Goal: Check status: Check status

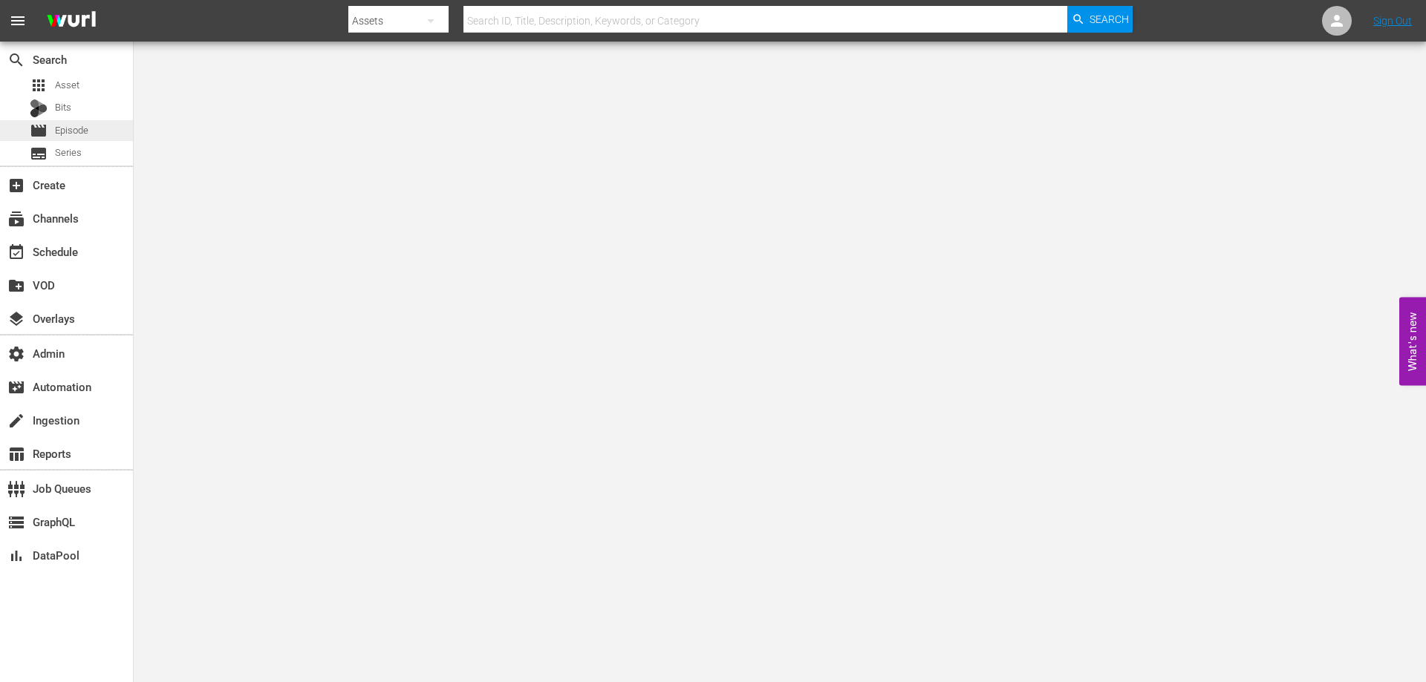
click at [91, 137] on div "movie Episode" at bounding box center [66, 130] width 133 height 21
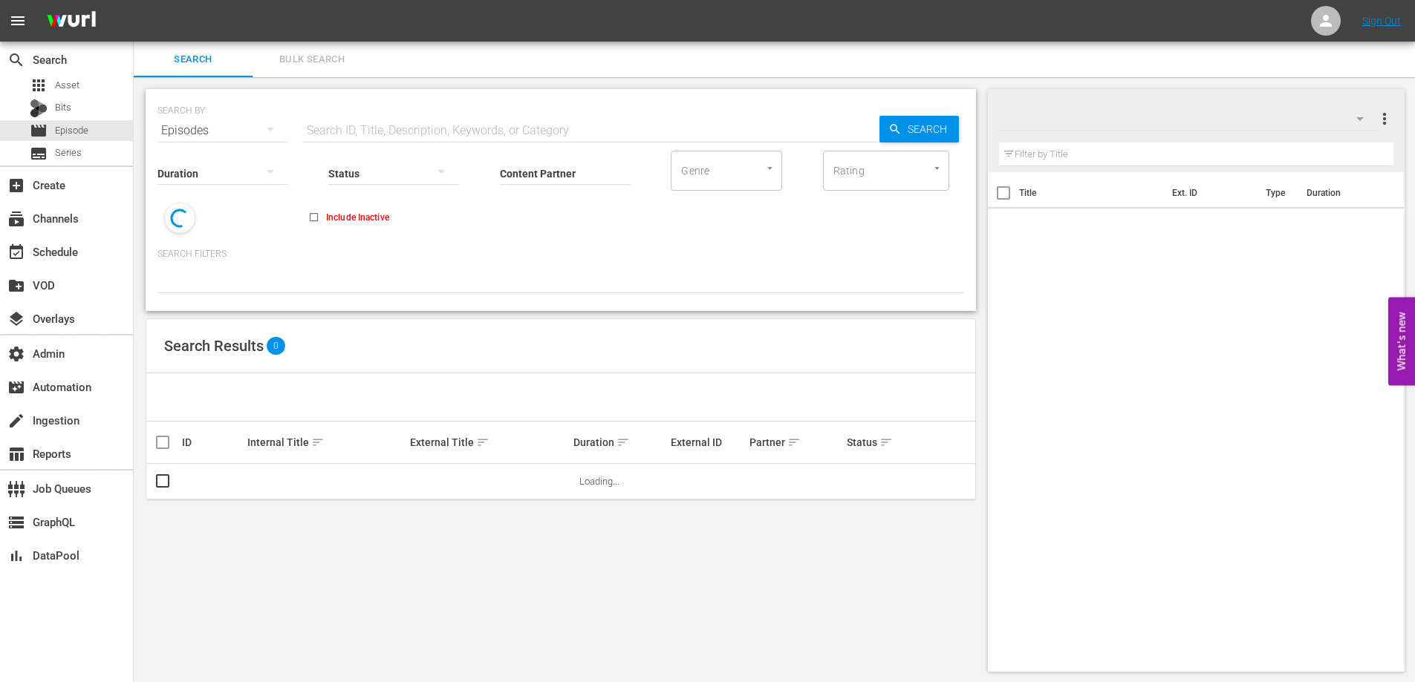
click at [351, 140] on div "Status" at bounding box center [393, 163] width 131 height 53
click at [349, 134] on input "text" at bounding box center [591, 131] width 576 height 36
paste input "55465857"
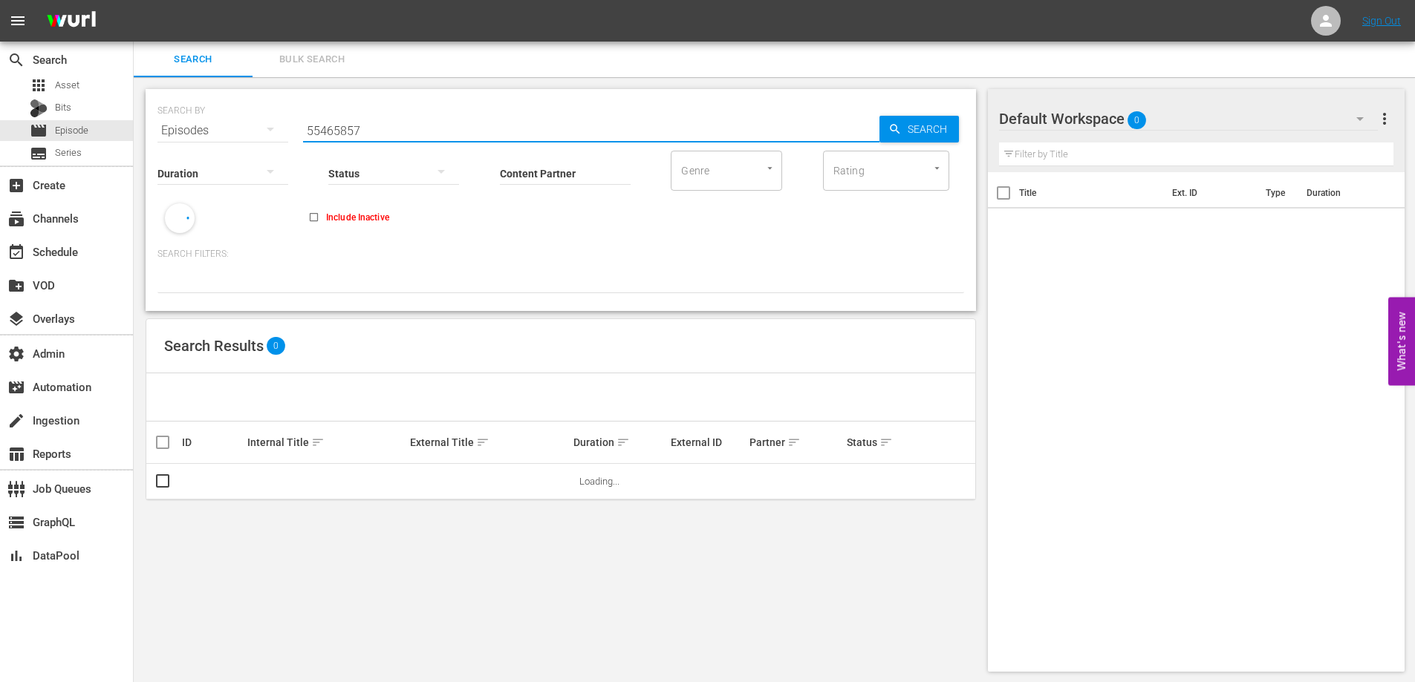
type input "55465857"
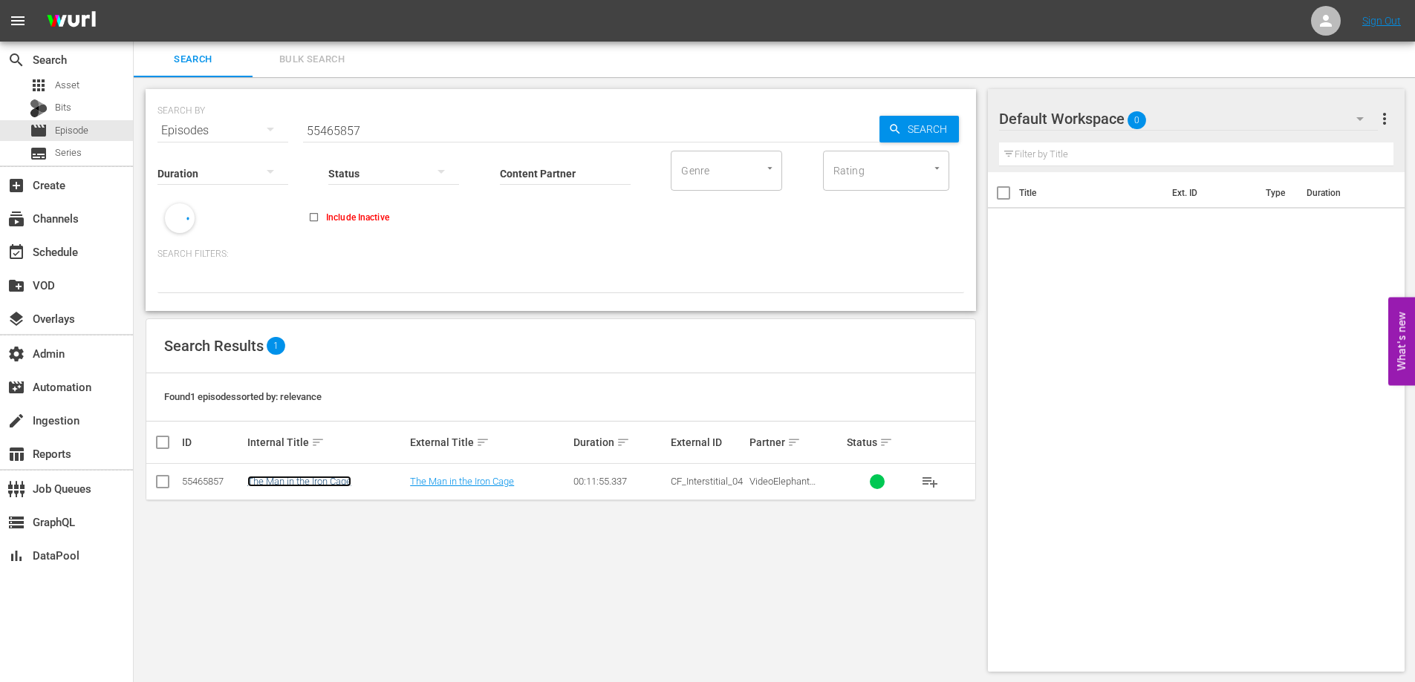
click at [273, 481] on link "The Man in the Iron Cage" at bounding box center [299, 481] width 104 height 11
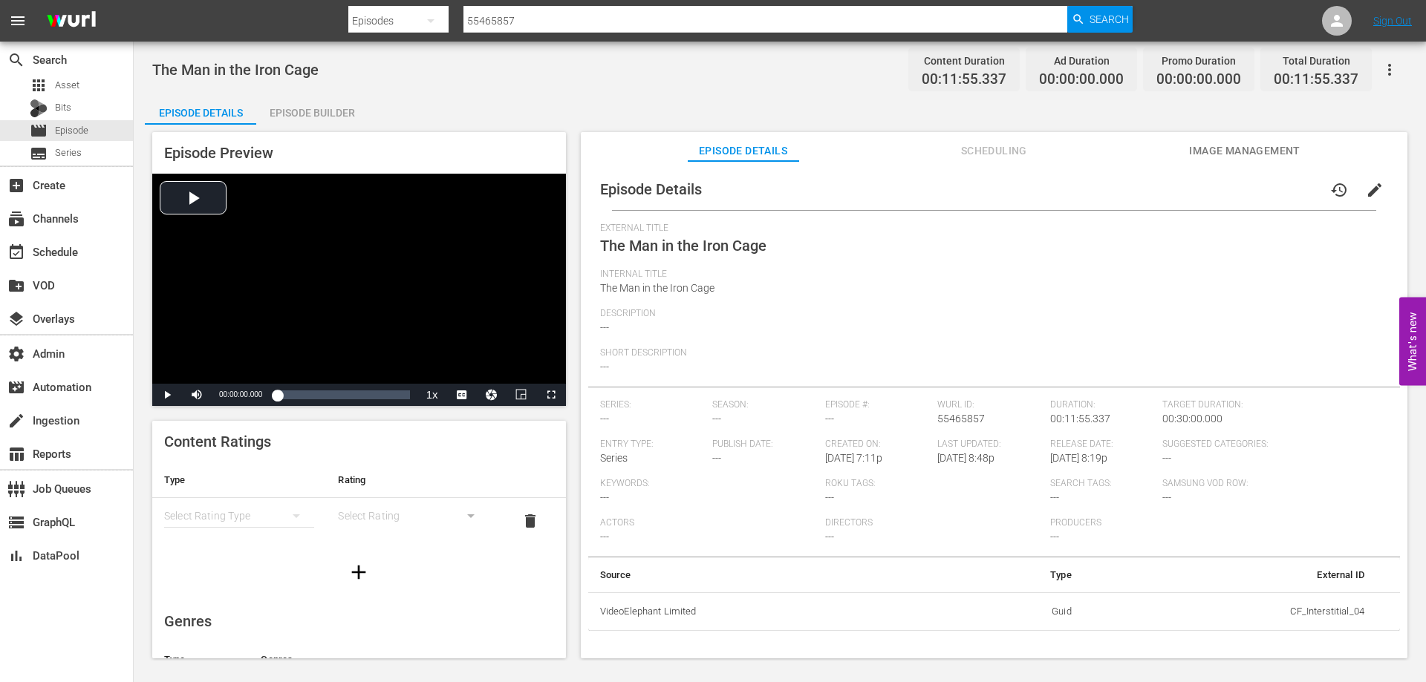
click at [714, 423] on span "---" at bounding box center [716, 419] width 9 height 12
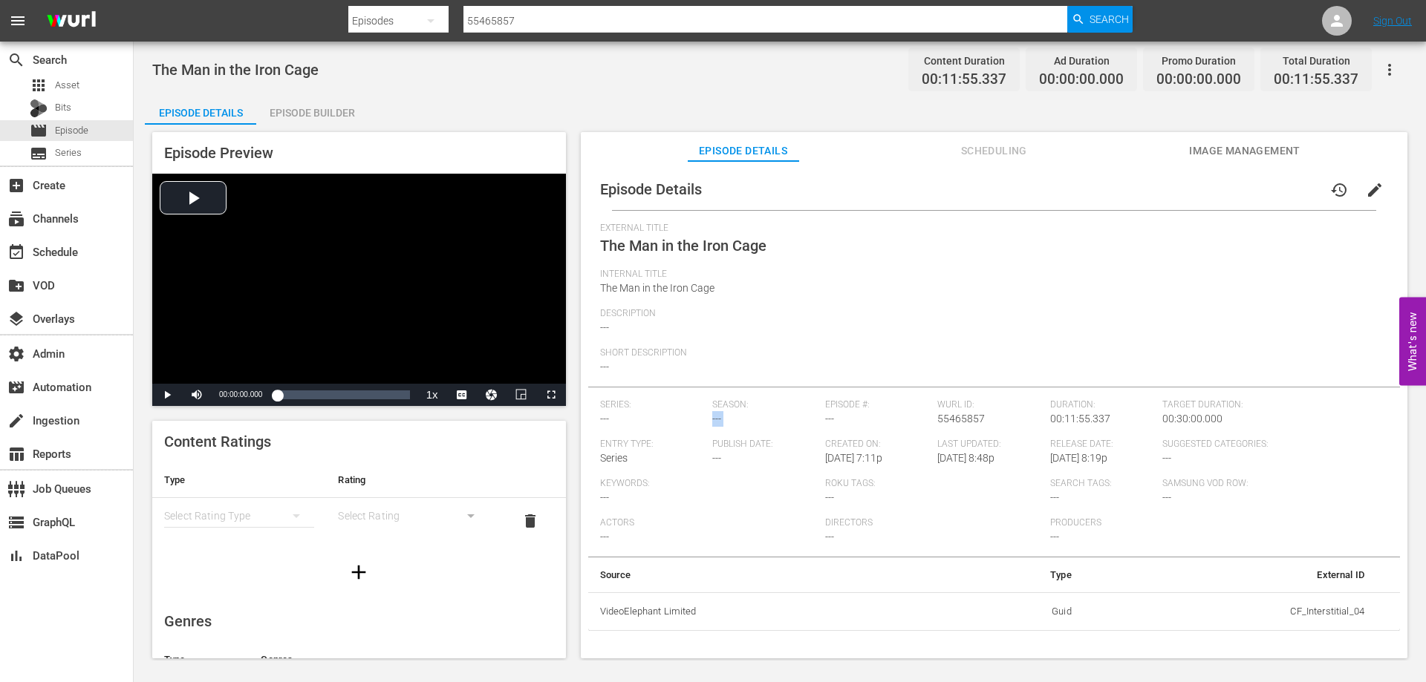
click at [714, 423] on span "---" at bounding box center [716, 419] width 9 height 12
click at [815, 405] on div "Episode Details history edit External Title The Man in the Iron Cage Internal T…" at bounding box center [994, 400] width 812 height 463
click at [744, 426] on div "Season: ---" at bounding box center [768, 419] width 113 height 39
